Goal: Transaction & Acquisition: Subscribe to service/newsletter

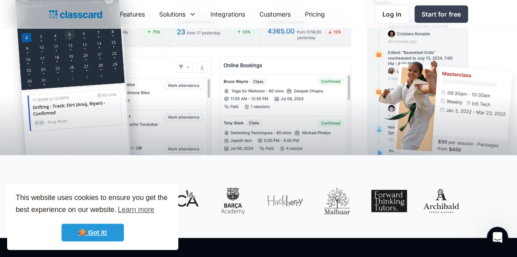
click at [94, 231] on link "🍪 Got it!" at bounding box center [92, 233] width 62 height 18
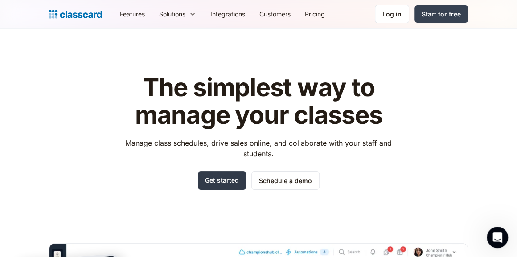
click at [224, 182] on link "Get started" at bounding box center [222, 180] width 48 height 18
